Goal: Information Seeking & Learning: Find specific fact

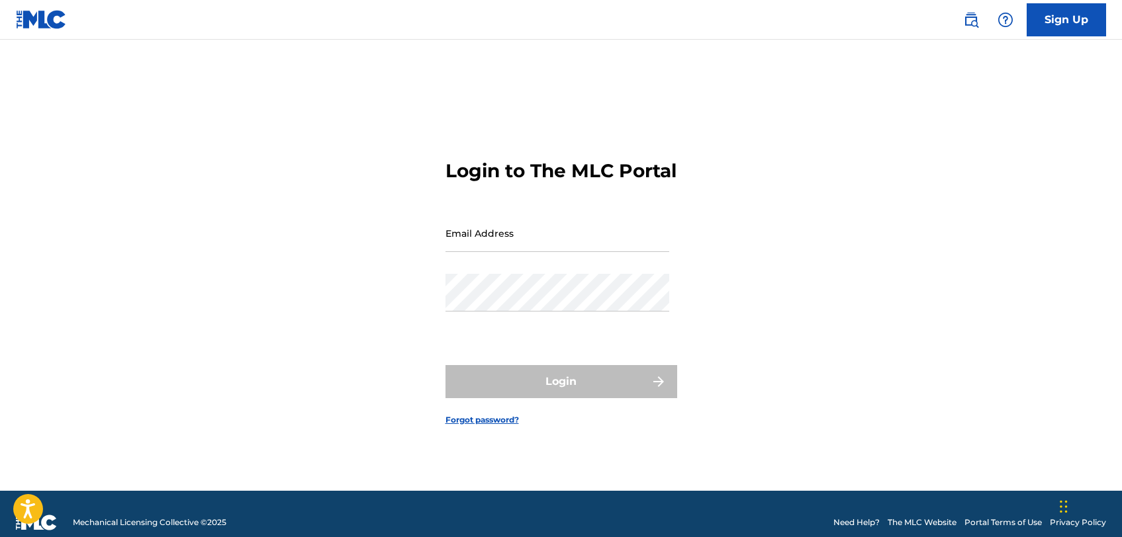
click at [481, 250] on input "Email Address" at bounding box center [557, 233] width 224 height 38
type input "[PERSON_NAME][EMAIL_ADDRESS][PERSON_NAME][DOMAIN_NAME]"
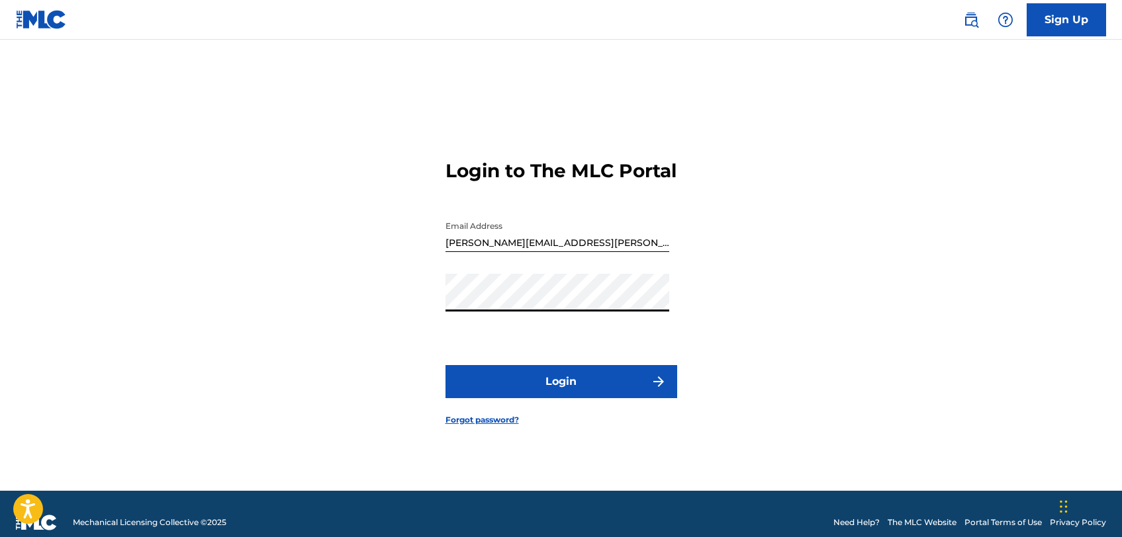
click at [538, 388] on button "Login" at bounding box center [561, 381] width 232 height 33
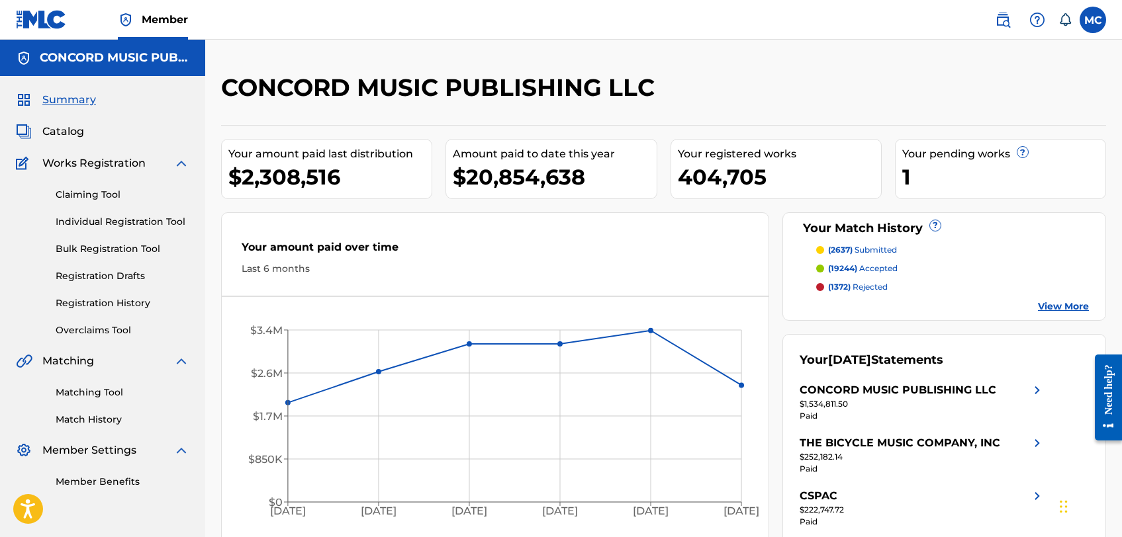
click at [1006, 21] on img at bounding box center [1003, 20] width 16 height 16
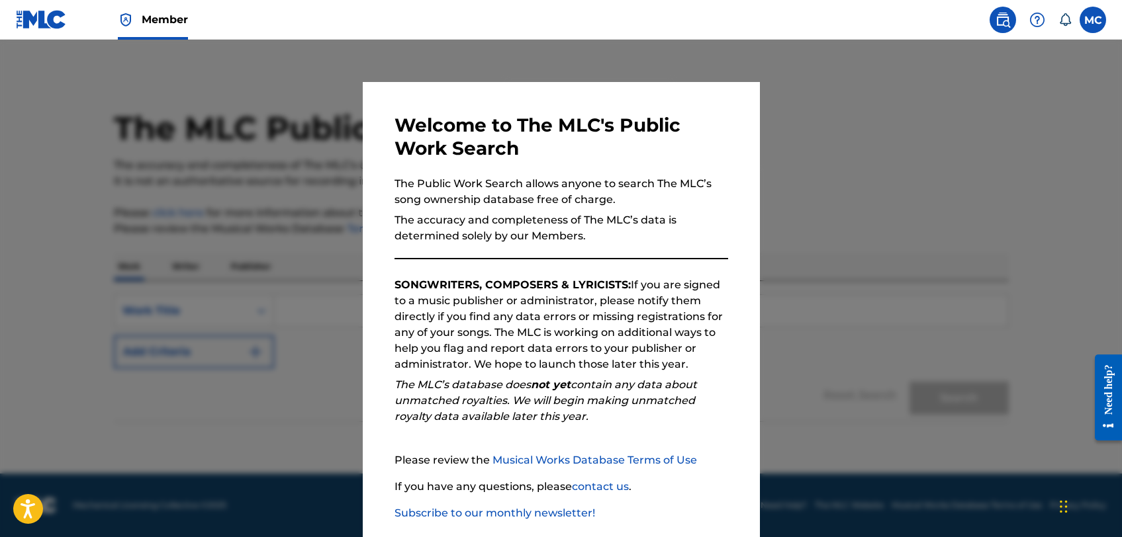
scroll to position [68, 0]
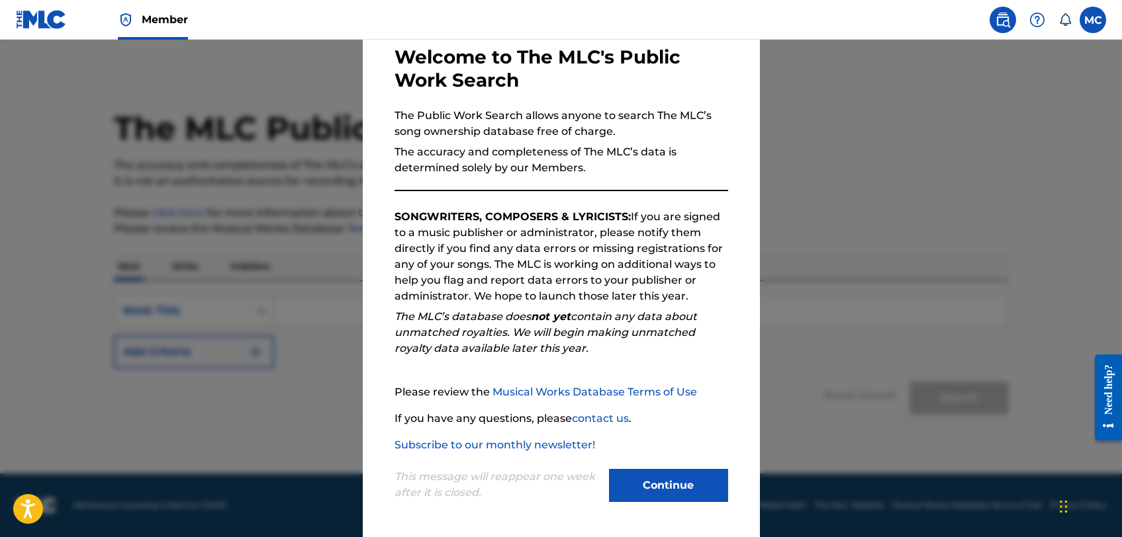
click at [670, 489] on button "Continue" at bounding box center [668, 485] width 119 height 33
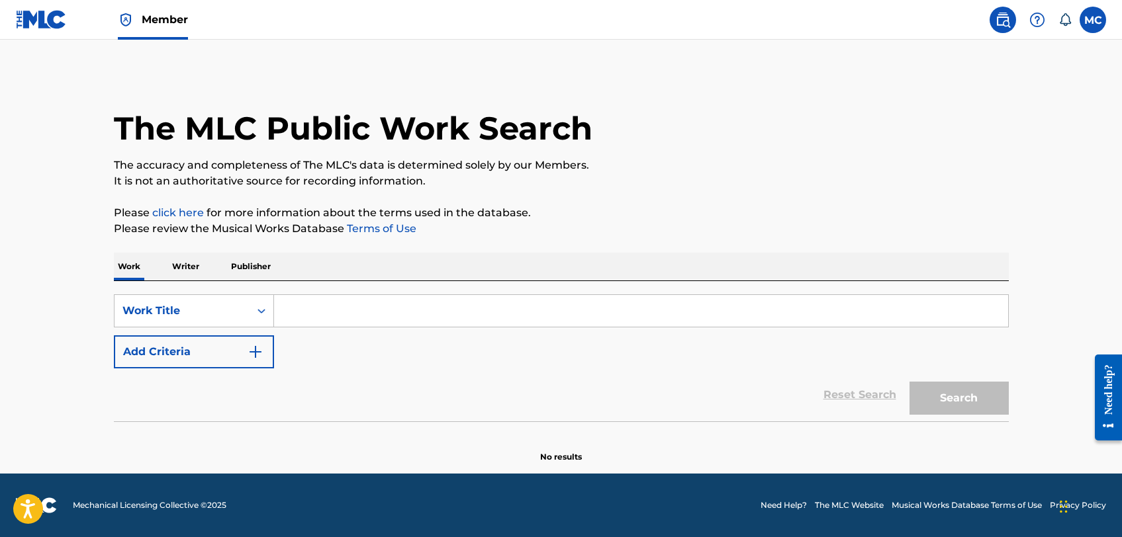
click at [341, 314] on input "Search Form" at bounding box center [641, 311] width 734 height 32
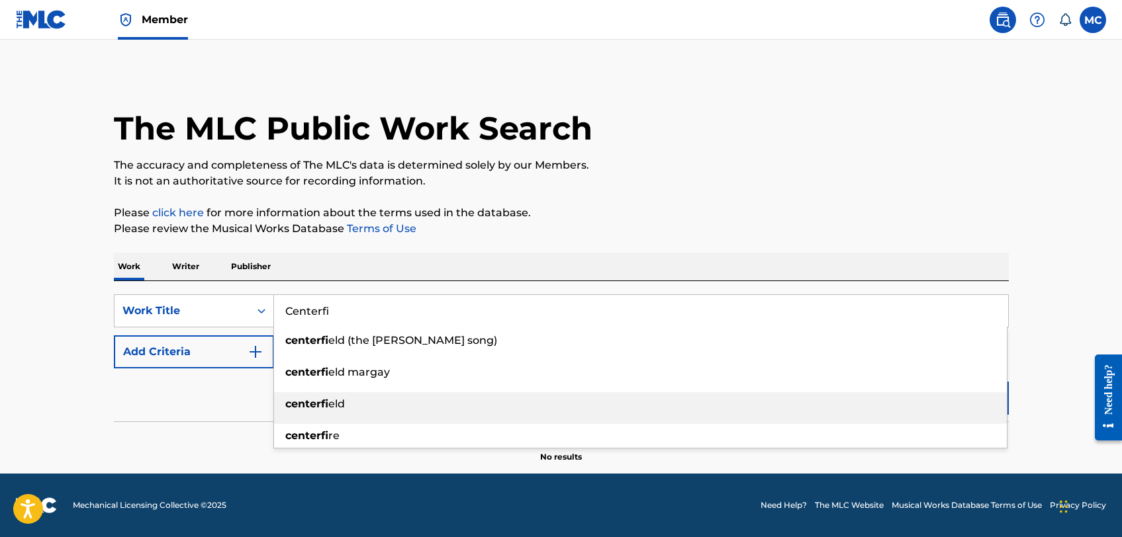
click at [322, 395] on div "centerfi eld" at bounding box center [640, 404] width 733 height 24
type input "centerfield"
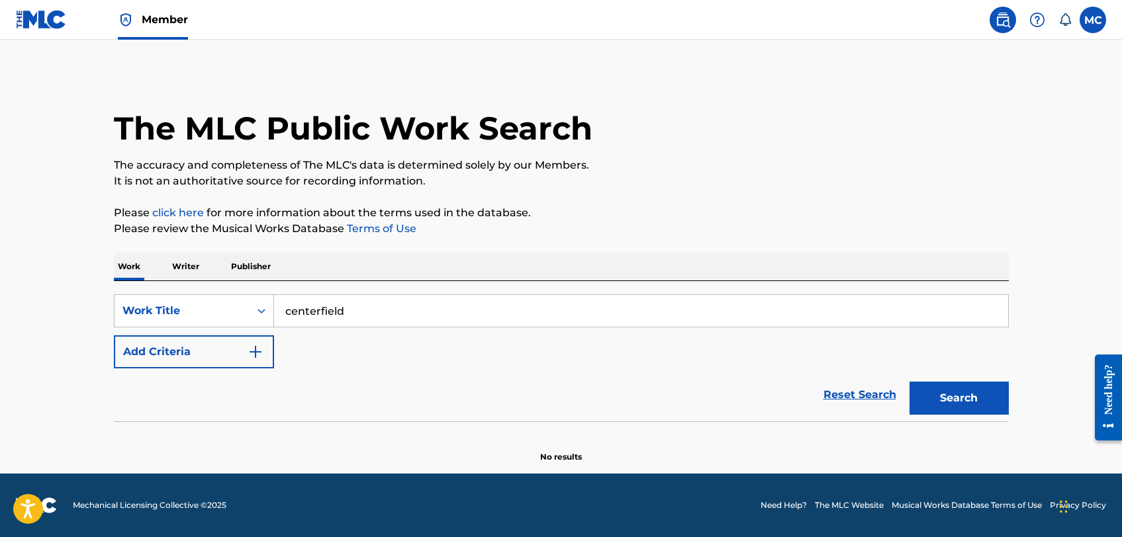
click at [253, 351] on img "Search Form" at bounding box center [255, 352] width 16 height 16
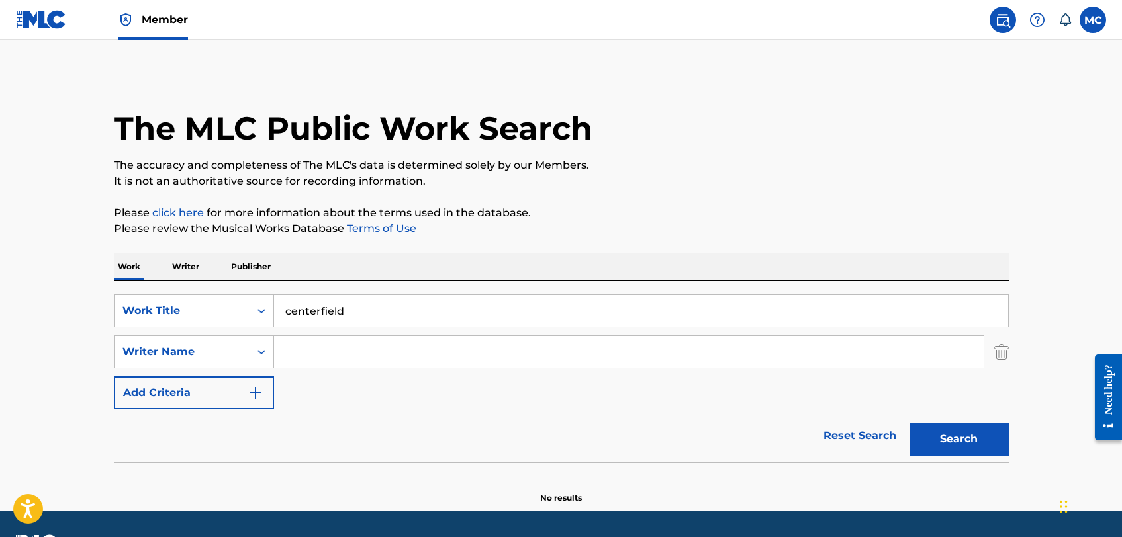
click at [339, 357] on input "Search Form" at bounding box center [628, 352] width 709 height 32
type input "[PERSON_NAME]"
click at [967, 433] on button "Search" at bounding box center [958, 439] width 99 height 33
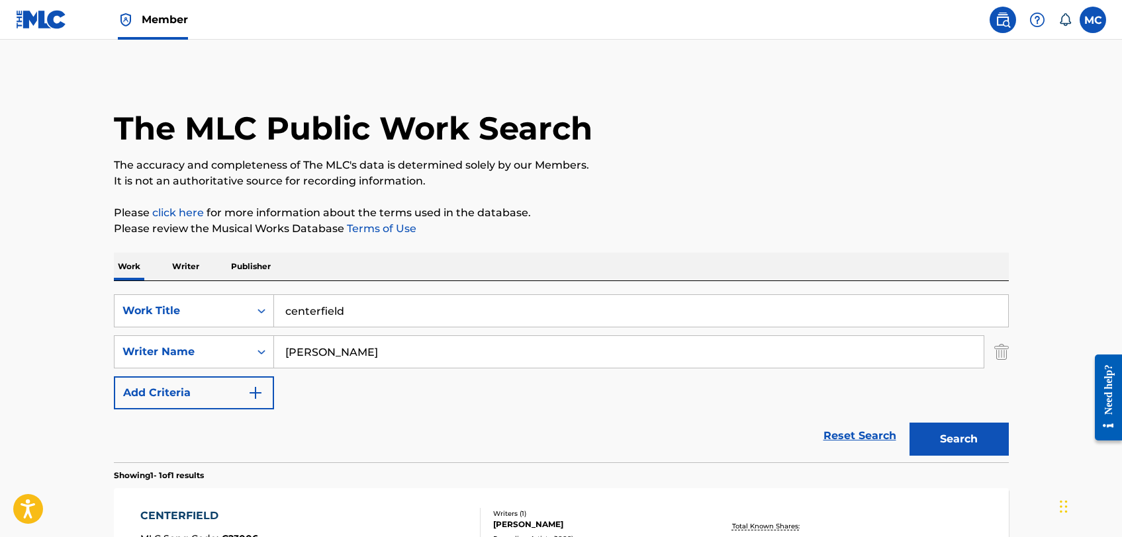
scroll to position [183, 0]
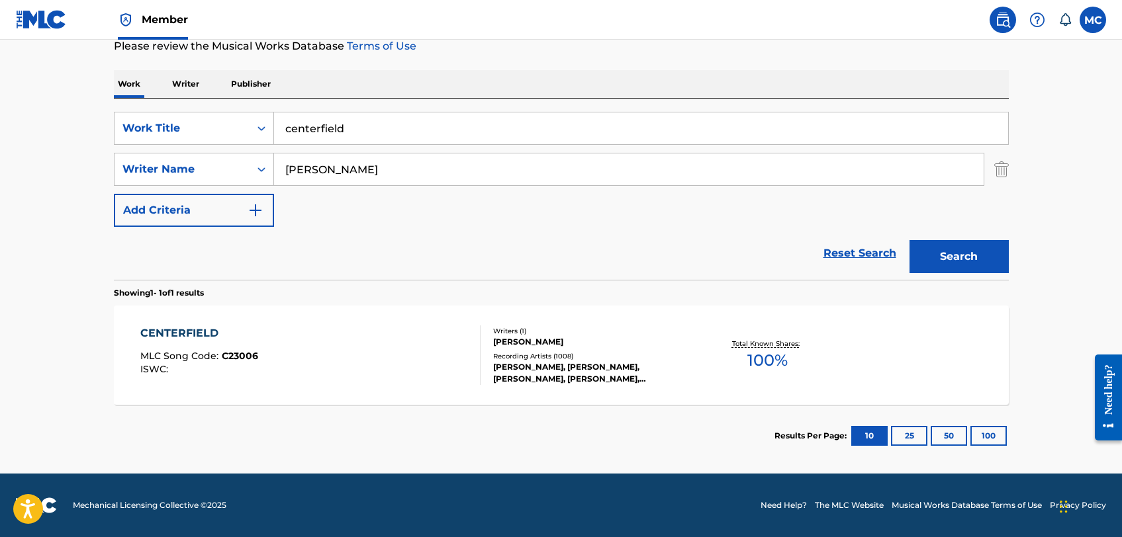
click at [640, 360] on div "Recording Artists ( 1008 )" at bounding box center [593, 356] width 200 height 10
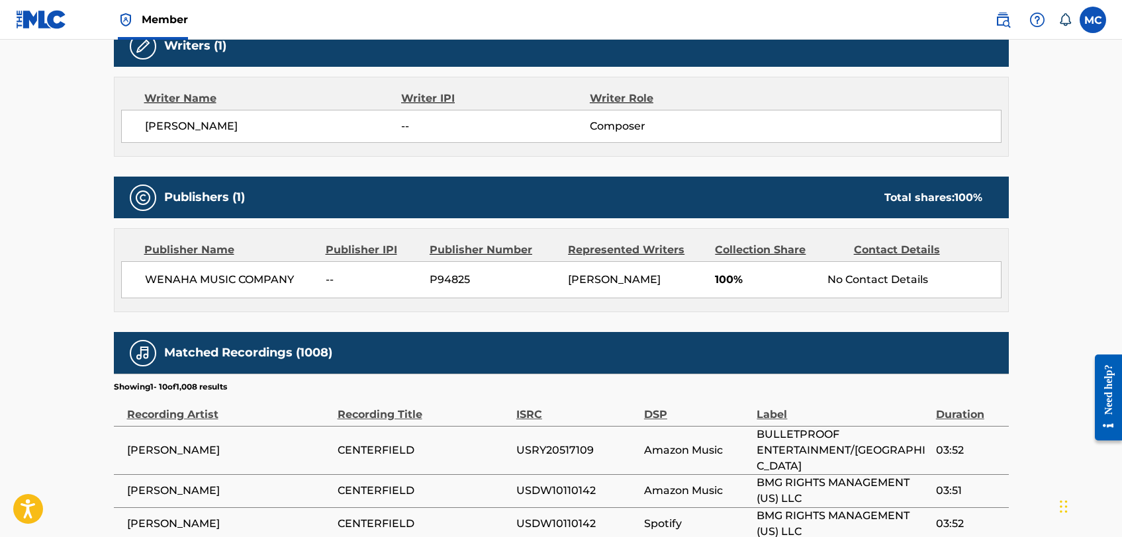
scroll to position [443, 0]
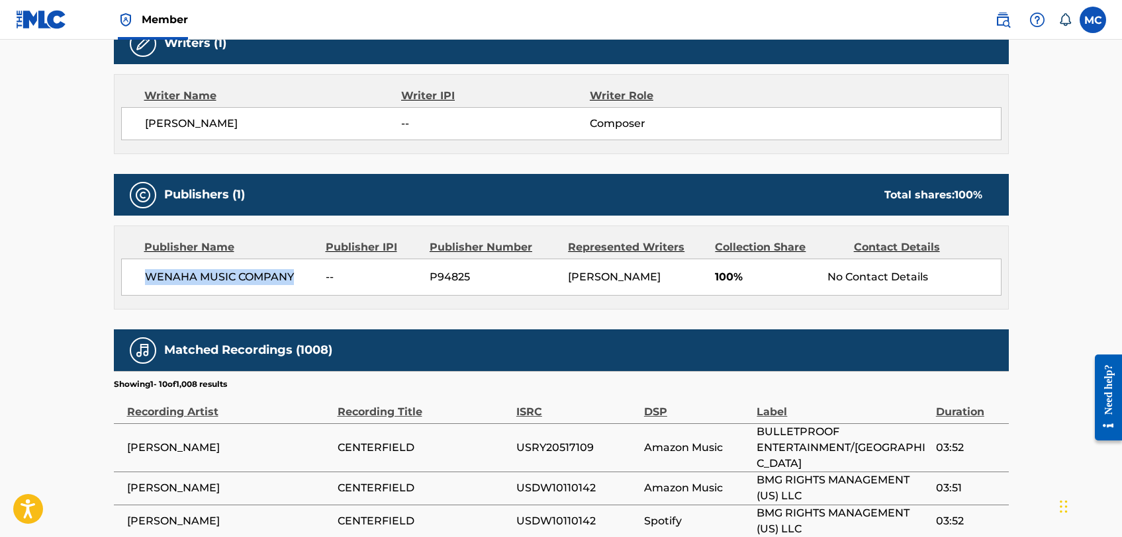
drag, startPoint x: 296, startPoint y: 275, endPoint x: 141, endPoint y: 275, distance: 154.9
click at [141, 275] on div "WENAHA MUSIC COMPANY -- P94825 [PERSON_NAME] 100% No Contact Details" at bounding box center [561, 277] width 880 height 37
copy span "WENAHA MUSIC COMPANY"
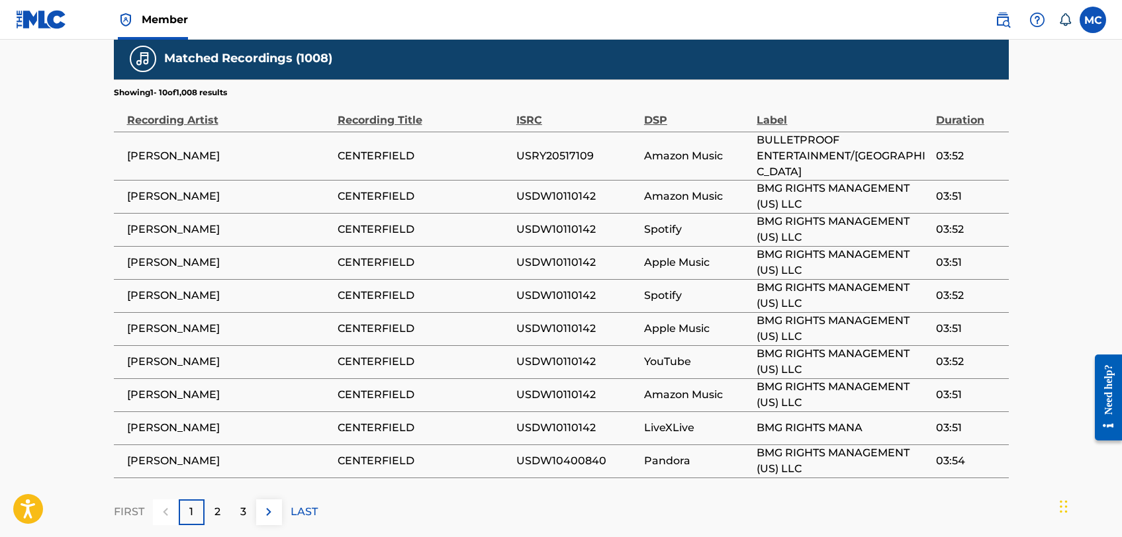
scroll to position [808, 0]
